Goal: Browse casually: Explore the website without a specific task or goal

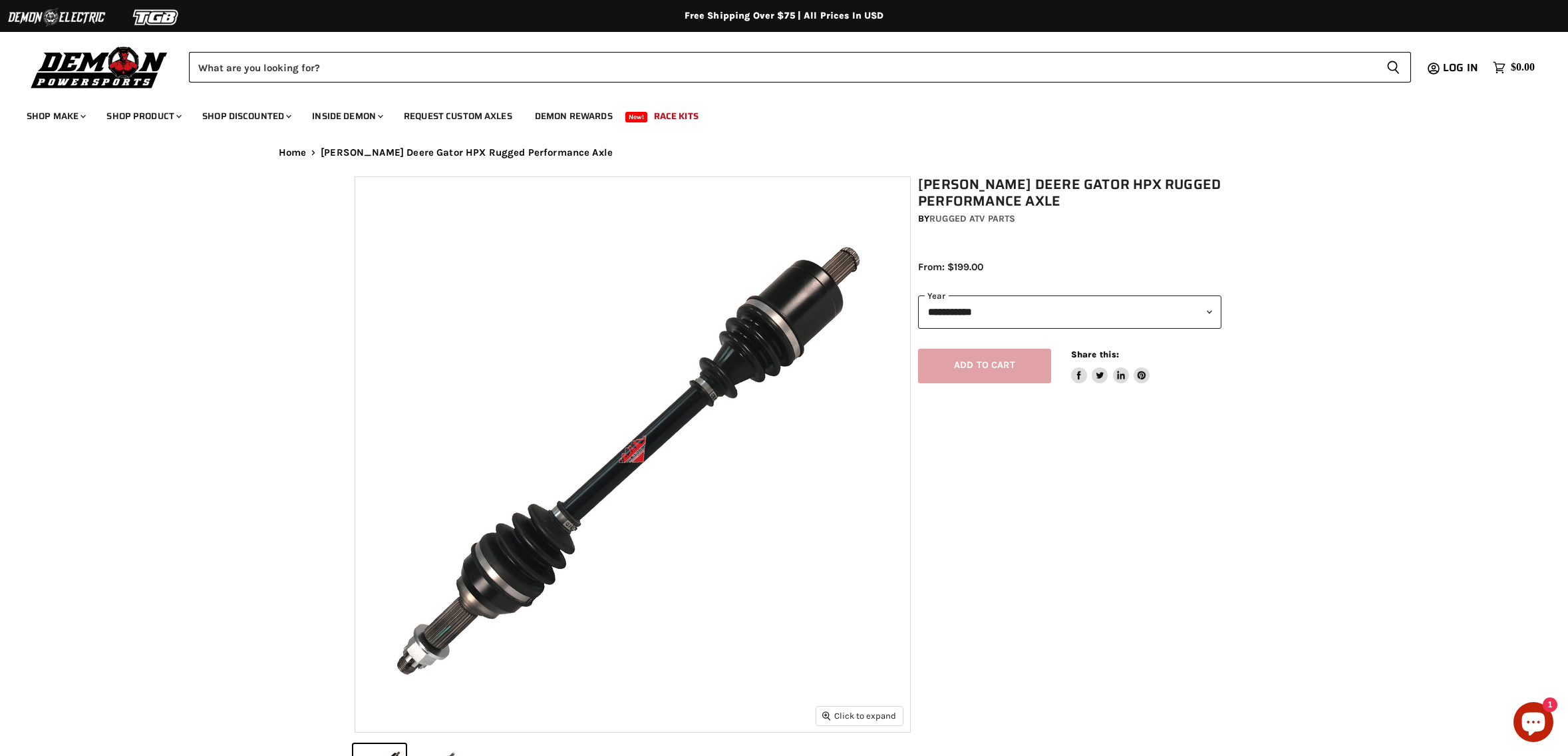
select select "******"
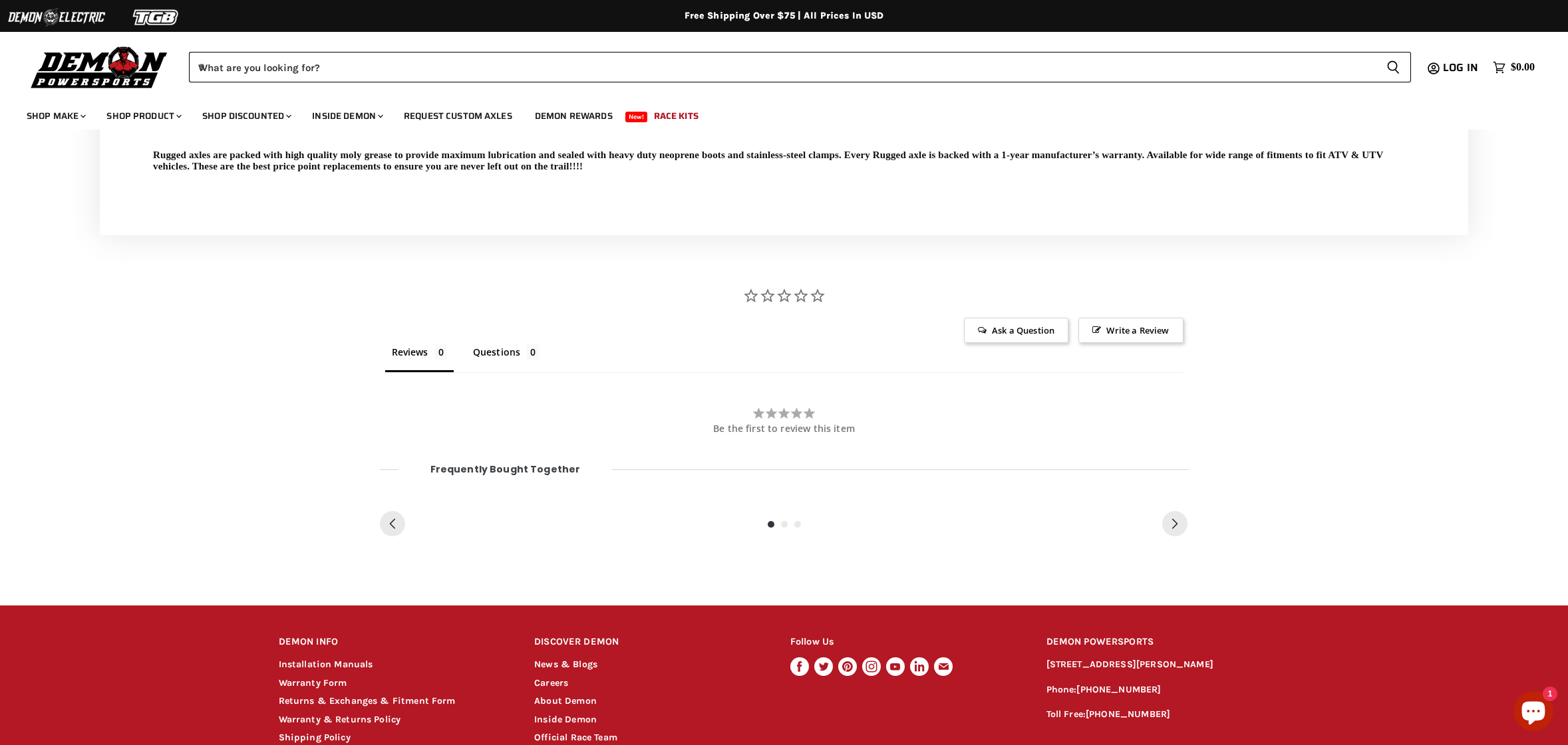
scroll to position [886, 0]
